Goal: Find contact information: Obtain details needed to contact an individual or organization

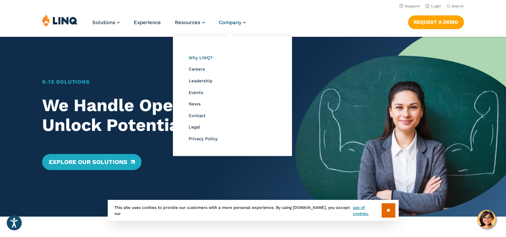
click at [201, 56] on span "Why LINQ?" at bounding box center [201, 57] width 24 height 5
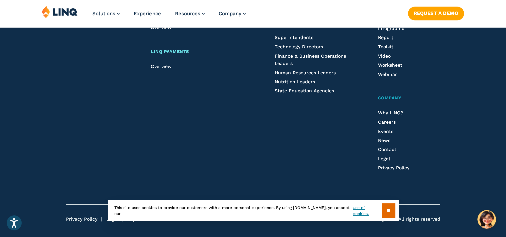
scroll to position [1316, 0]
click at [386, 158] on span "Legal" at bounding box center [384, 158] width 12 height 5
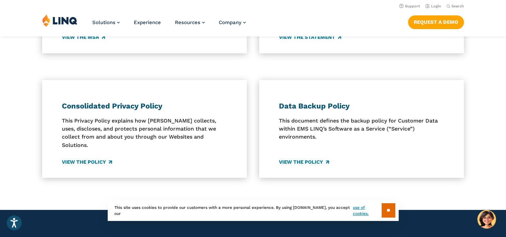
scroll to position [307, 0]
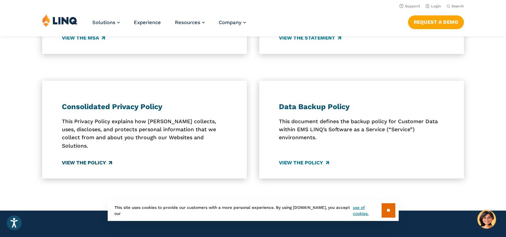
click at [104, 159] on link "View the Policy" at bounding box center [87, 162] width 50 height 7
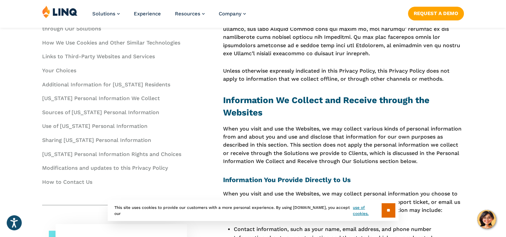
scroll to position [497, 0]
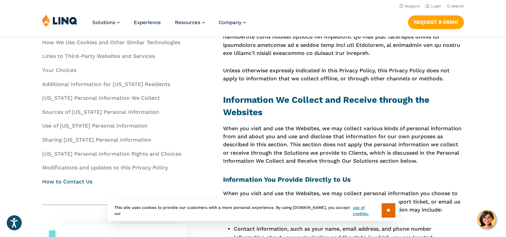
click at [75, 181] on link "How to Contact Us" at bounding box center [67, 181] width 50 height 6
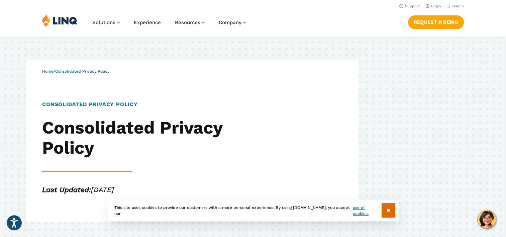
scroll to position [497, 0]
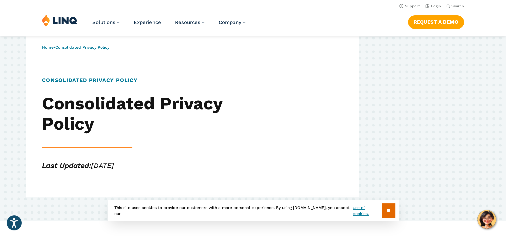
scroll to position [0, 0]
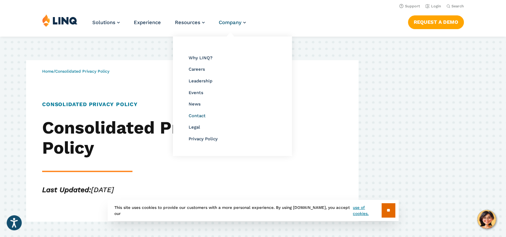
click at [201, 114] on span "Contact" at bounding box center [197, 115] width 17 height 5
